Goal: Task Accomplishment & Management: Use online tool/utility

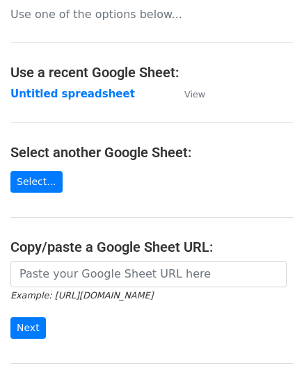
scroll to position [139, 0]
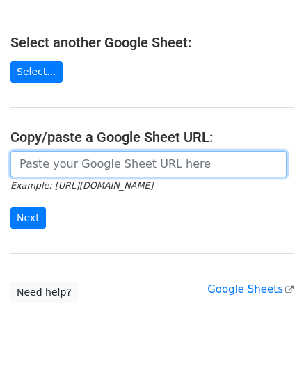
click at [53, 156] on input "url" at bounding box center [148, 164] width 276 height 26
paste input "[URL][DOMAIN_NAME]"
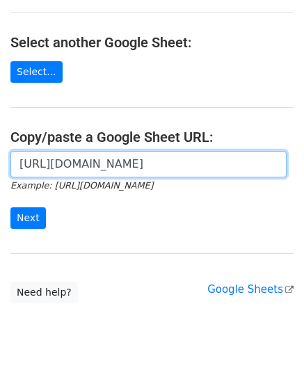
scroll to position [0, 305]
type input "[URL][DOMAIN_NAME]"
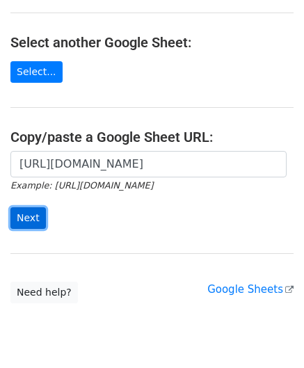
scroll to position [0, 0]
click at [29, 212] on input "Next" at bounding box center [27, 218] width 35 height 22
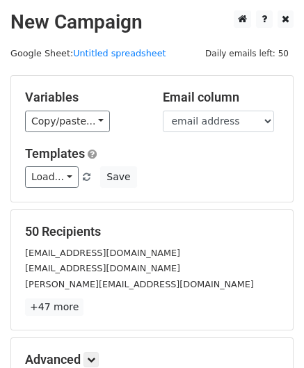
scroll to position [170, 0]
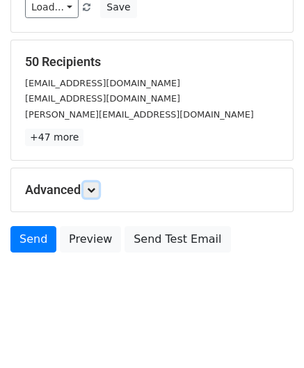
drag, startPoint x: 92, startPoint y: 190, endPoint x: 100, endPoint y: 206, distance: 18.6
click at [92, 190] on icon at bounding box center [91, 190] width 8 height 8
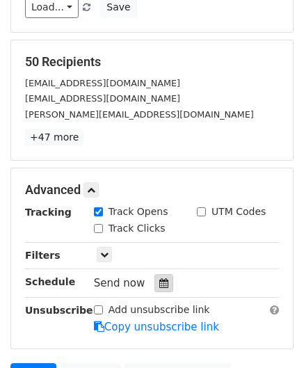
click at [159, 278] on icon at bounding box center [163, 283] width 9 height 10
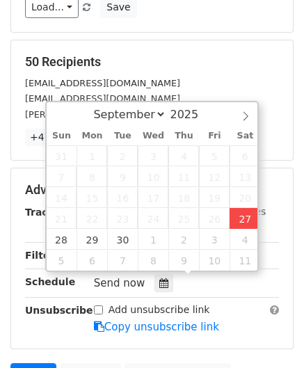
type input "[DATE] 14:54"
type input "02"
type input "54"
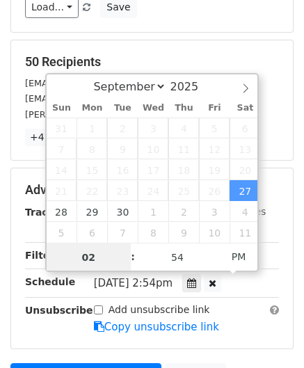
paste input "5"
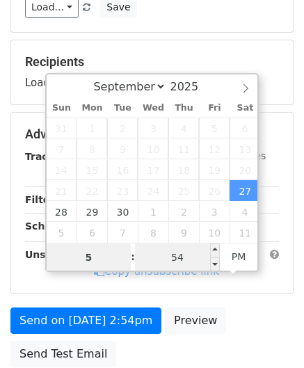
type input "5"
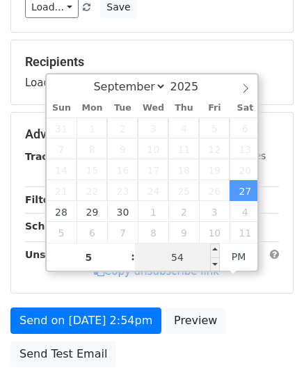
type input "2025-09-27 17:54"
type input "05"
click at [195, 257] on input "54" at bounding box center [177, 257] width 85 height 28
type input "00"
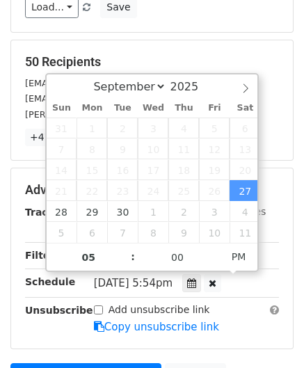
type input "2025-09-27 17:00"
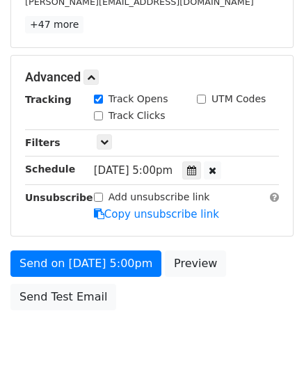
scroll to position [338, 0]
